Goal: Complete application form

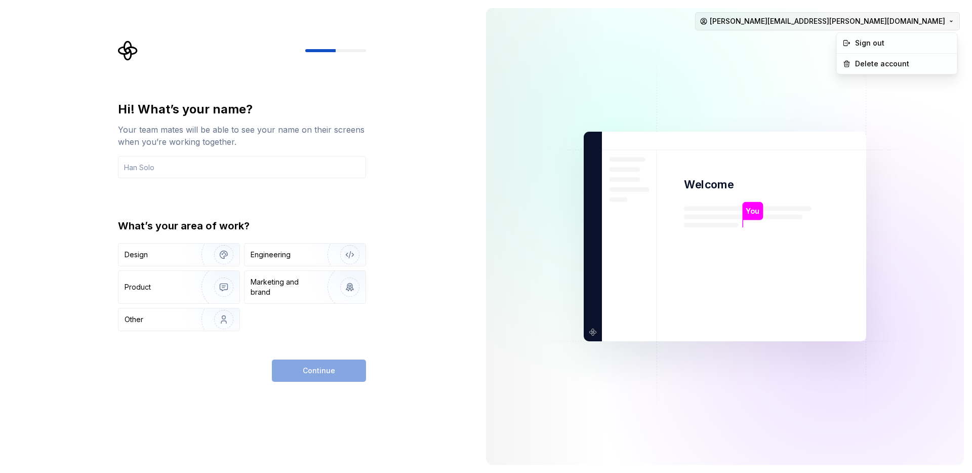
click at [909, 15] on html "Hi! What’s your name? Your team mates will be able to see your name on their sc…" at bounding box center [486, 236] width 972 height 473
click at [349, 169] on html "Hi! What’s your name? Your team mates will be able to see your name on their sc…" at bounding box center [486, 236] width 972 height 473
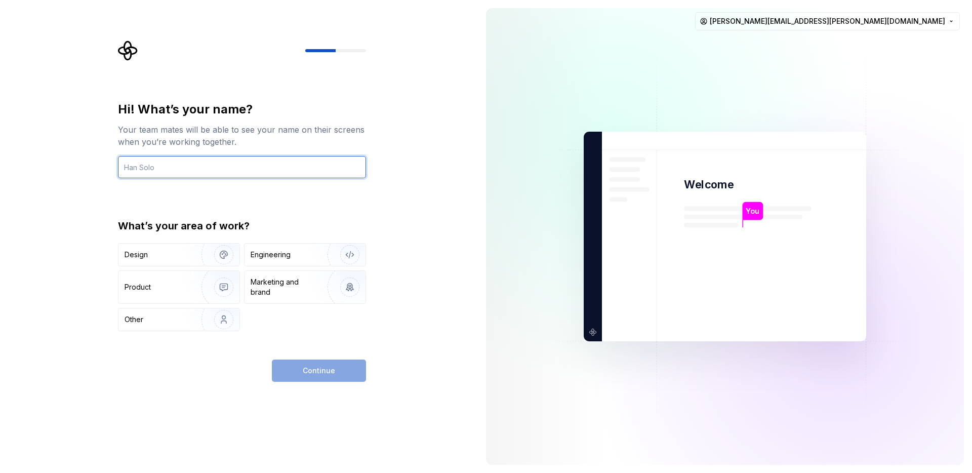
click at [337, 168] on input "text" at bounding box center [242, 167] width 248 height 22
type input "tina"
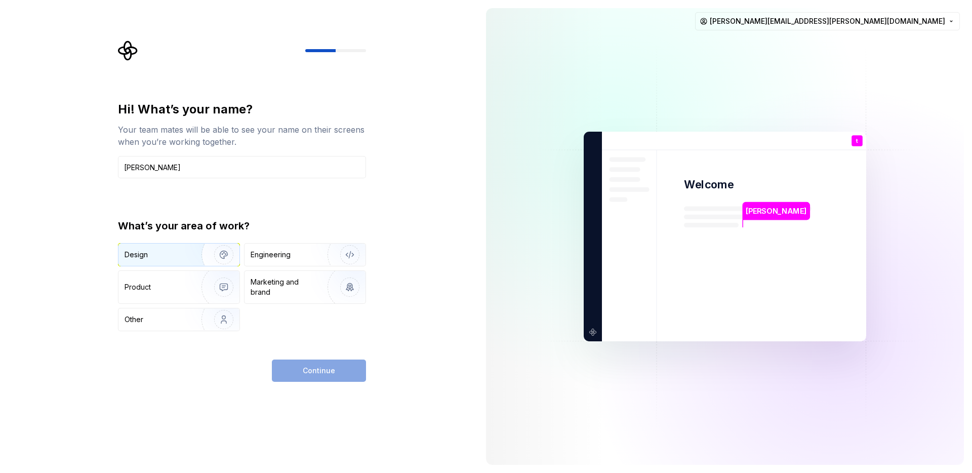
click at [167, 266] on div "Design Engineering Product Marketing and brand Other" at bounding box center [242, 287] width 248 height 88
click at [164, 251] on div "Design" at bounding box center [157, 255] width 64 height 10
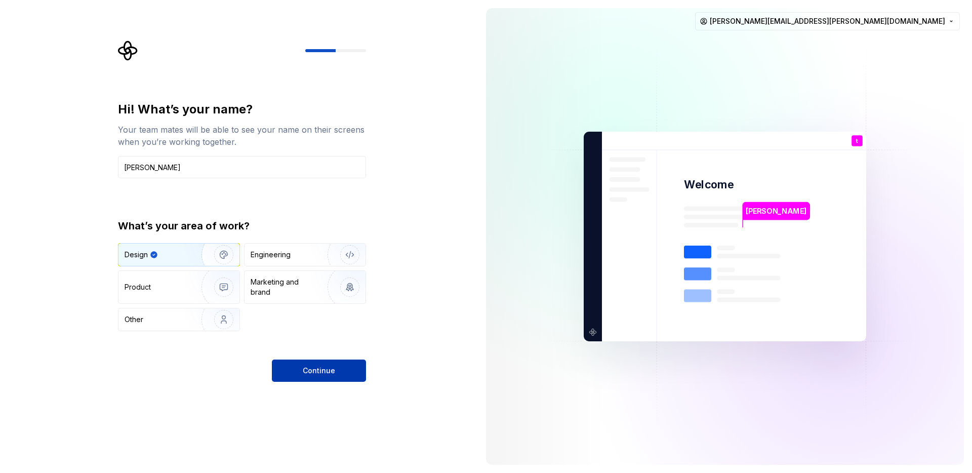
click at [319, 380] on button "Continue" at bounding box center [319, 370] width 94 height 22
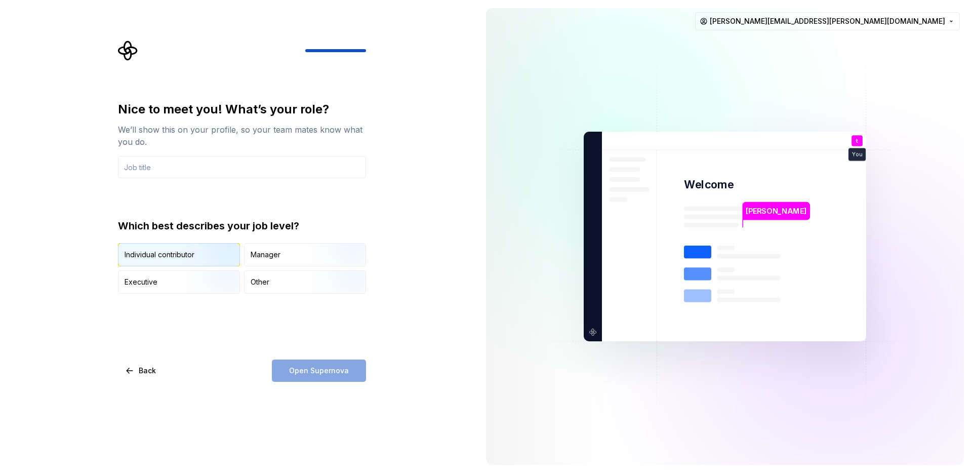
click at [189, 254] on img "button" at bounding box center [215, 267] width 65 height 68
click at [169, 174] on input "text" at bounding box center [242, 167] width 248 height 22
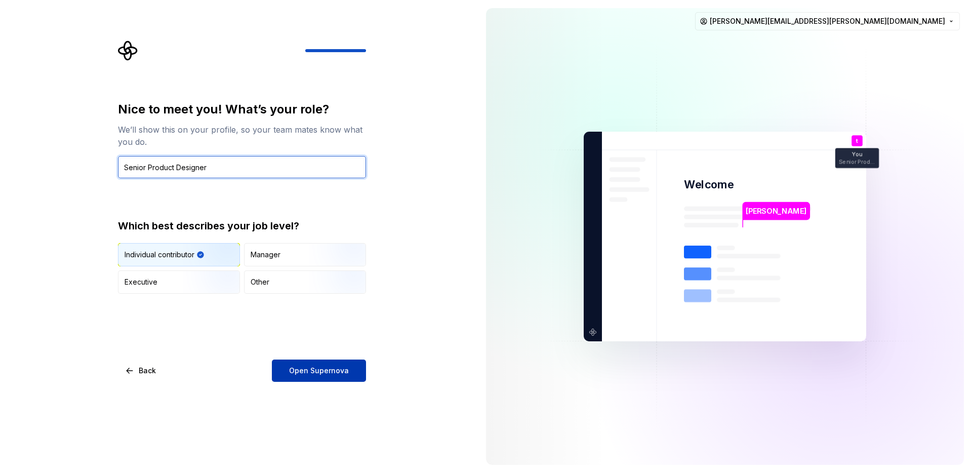
type input "Senior Product Designer"
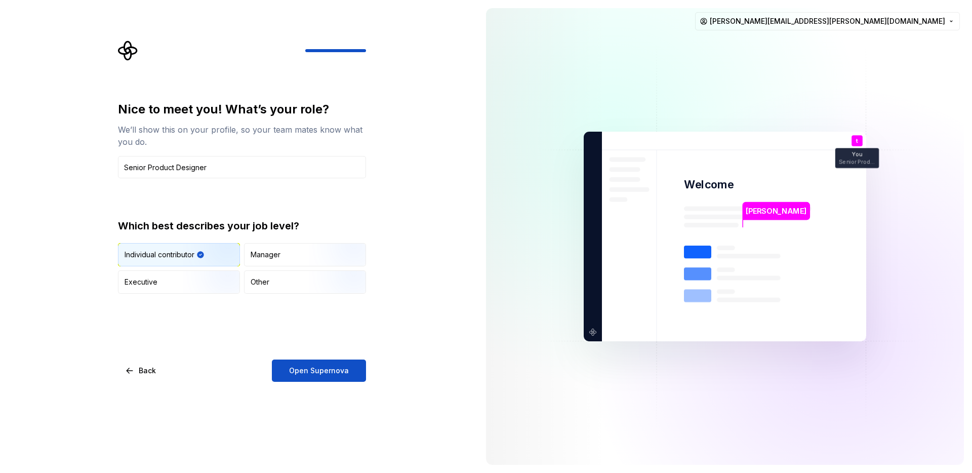
click at [345, 373] on span "Open Supernova" at bounding box center [319, 370] width 60 height 10
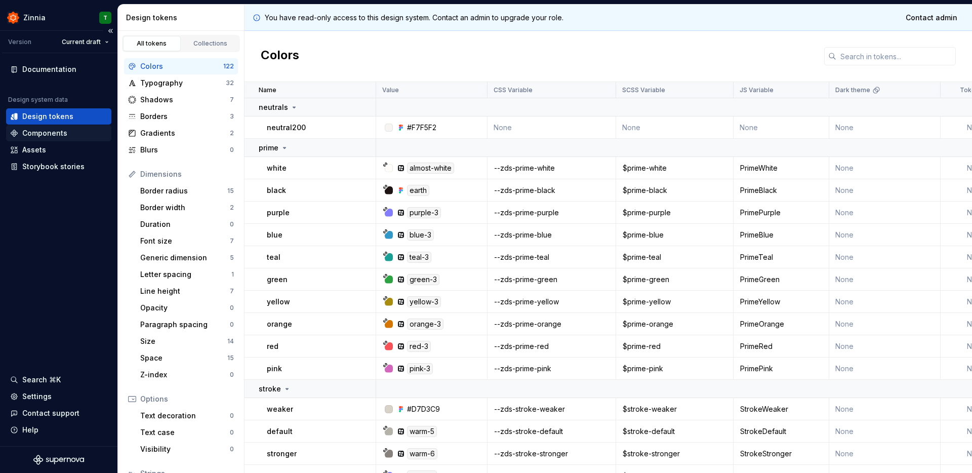
click at [51, 131] on div "Components" at bounding box center [44, 133] width 45 height 10
